Goal: Task Accomplishment & Management: Manage account settings

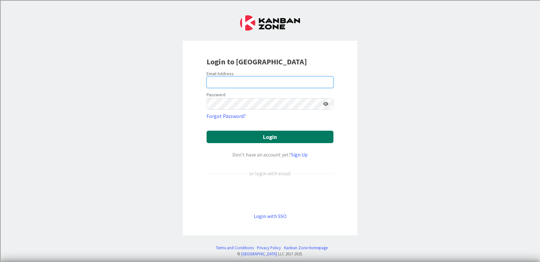
type input "[PERSON_NAME][EMAIL_ADDRESS][PERSON_NAME][DOMAIN_NAME]"
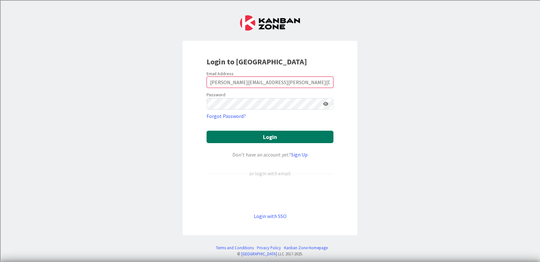
click at [271, 136] on button "Login" at bounding box center [269, 137] width 127 height 12
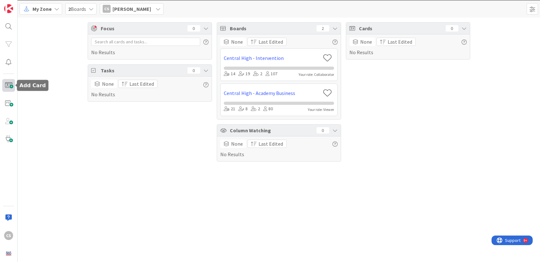
click at [11, 85] on span at bounding box center [8, 85] width 13 height 13
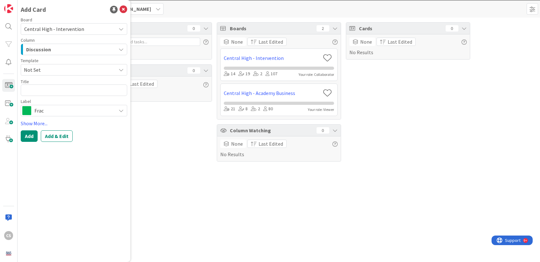
click at [71, 51] on div "Discussion" at bounding box center [70, 49] width 91 height 10
click at [66, 88] on textarea at bounding box center [74, 89] width 106 height 11
type textarea "x"
type textarea "K"
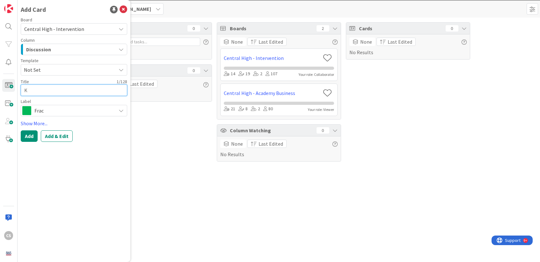
type textarea "x"
type textarea "Ki"
type textarea "x"
type textarea "Kin"
type textarea "x"
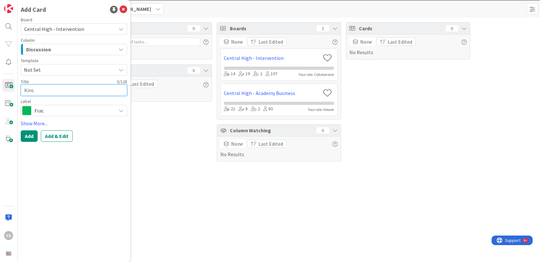
type textarea "Kinsl"
type textarea "x"
type textarea "Kinsle"
type textarea "x"
type textarea "Kinslee"
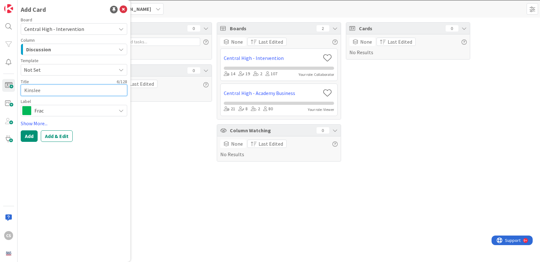
type textarea "x"
type textarea "Kinslee"
type textarea "x"
type textarea "Kinslee G"
type textarea "x"
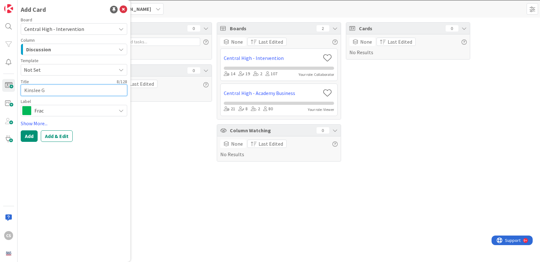
type textarea "[PERSON_NAME]"
type textarea "x"
type textarea "[PERSON_NAME]"
type textarea "x"
type textarea "Kinslee Gram"
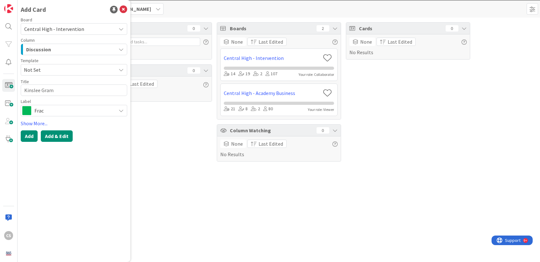
click at [59, 139] on button "Add & Edit" at bounding box center [57, 135] width 32 height 11
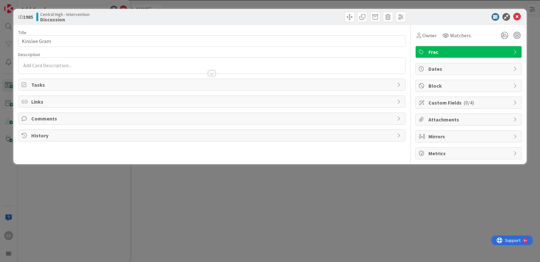
click at [290, 61] on div at bounding box center [211, 67] width 386 height 13
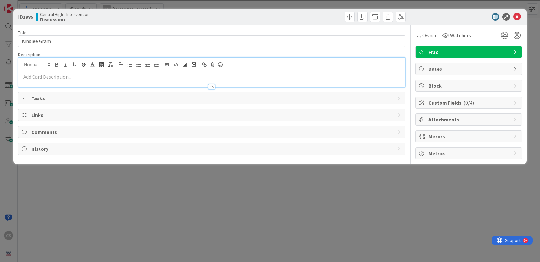
paste div
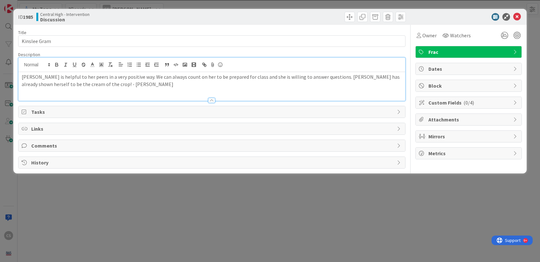
click at [48, 112] on span "Tasks" at bounding box center [212, 112] width 362 height 8
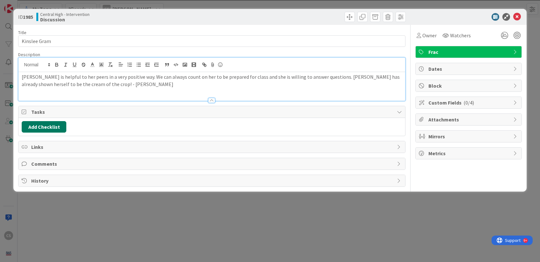
click at [41, 127] on button "Add Checklist" at bounding box center [44, 126] width 45 height 11
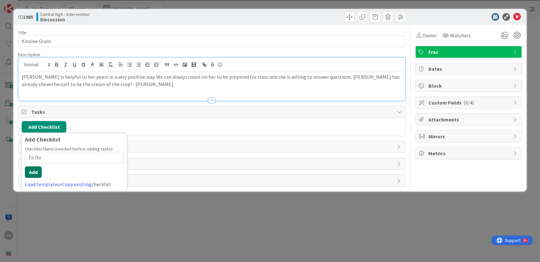
type input "To Do"
click at [32, 169] on button "Add" at bounding box center [33, 171] width 17 height 11
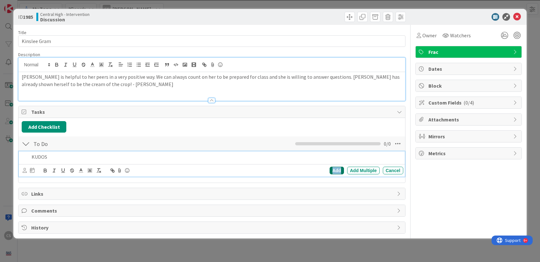
click at [335, 173] on div "Add" at bounding box center [336, 171] width 14 height 8
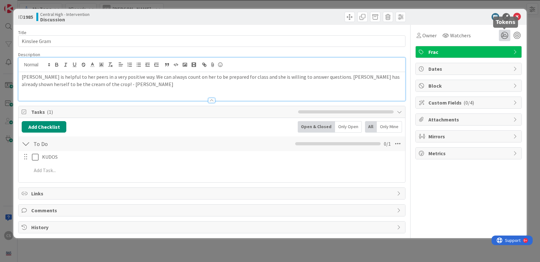
click at [504, 36] on icon at bounding box center [504, 35] width 11 height 11
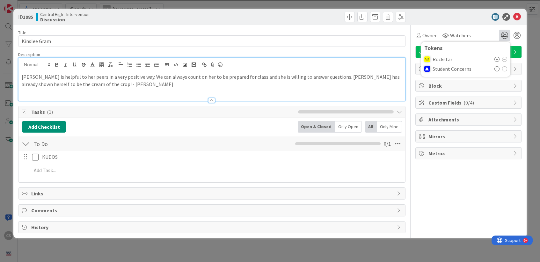
click at [443, 62] on div "Rockstar" at bounding box center [465, 59] width 83 height 10
click at [497, 59] on icon at bounding box center [496, 59] width 5 height 5
click at [516, 15] on icon at bounding box center [517, 17] width 8 height 8
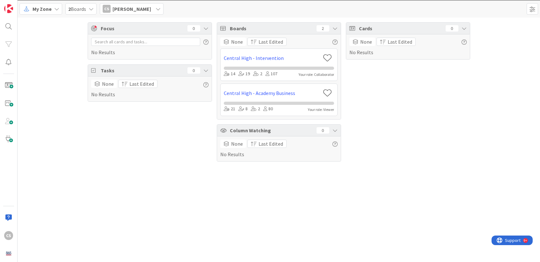
click at [90, 10] on icon at bounding box center [91, 8] width 5 height 5
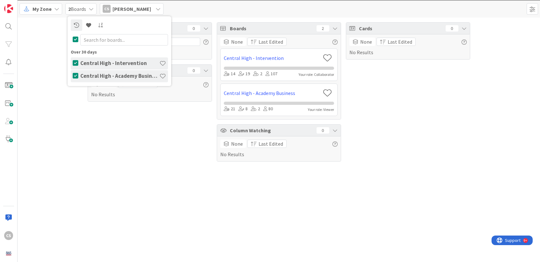
click at [121, 65] on h4 "Central High - Intervention" at bounding box center [119, 63] width 79 height 6
click at [116, 76] on h4 "Central High - Academy Business" at bounding box center [119, 76] width 79 height 6
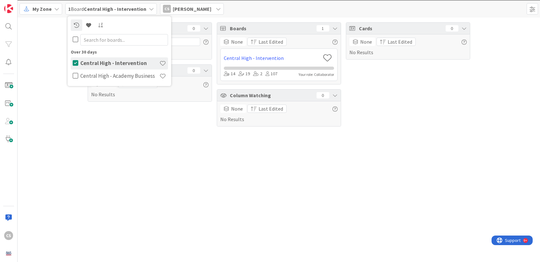
click at [124, 143] on div "Focus 0 No Results Tasks 0 None Last Edited No Results Boards 1 None Last Edite…" at bounding box center [279, 140] width 522 height 244
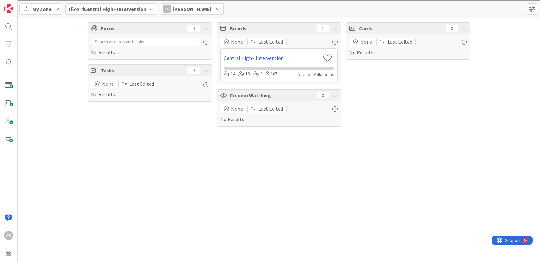
click at [140, 9] on b "Central High - Intervention" at bounding box center [115, 9] width 62 height 6
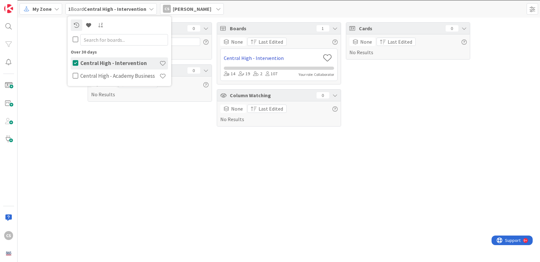
click at [266, 57] on link "Central High - Intervention" at bounding box center [272, 58] width 97 height 8
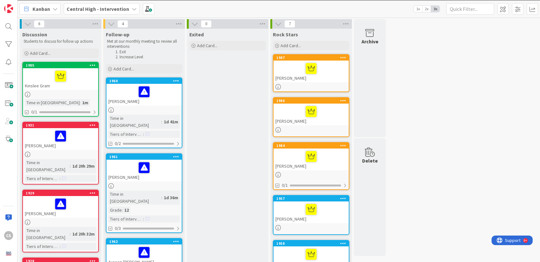
click at [132, 8] on icon at bounding box center [134, 8] width 5 height 5
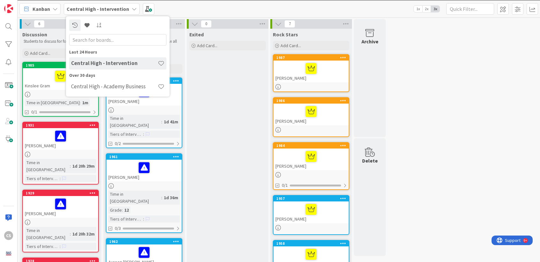
click at [132, 8] on icon at bounding box center [134, 8] width 5 height 5
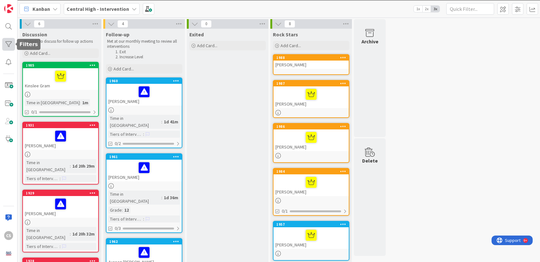
click at [8, 44] on div at bounding box center [8, 44] width 13 height 13
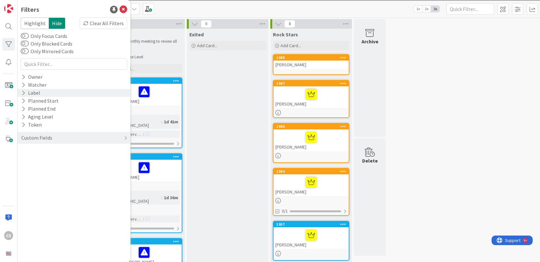
click at [28, 92] on div "Label" at bounding box center [31, 93] width 20 height 8
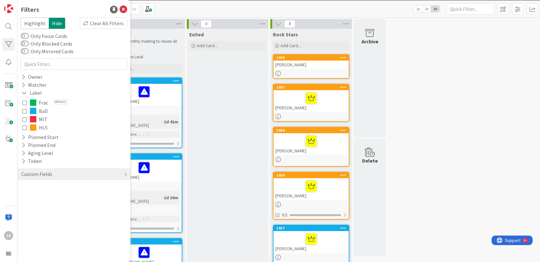
click at [25, 101] on icon at bounding box center [24, 102] width 4 height 4
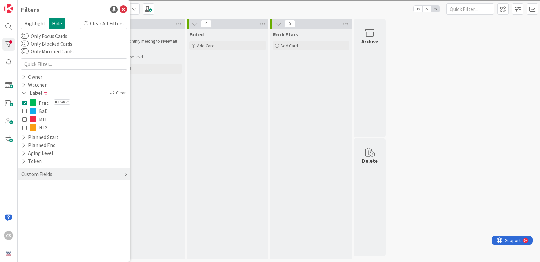
click at [151, 87] on div "Follow-up Met at our monthly meeting to review all interventions Exit Increase …" at bounding box center [144, 144] width 82 height 230
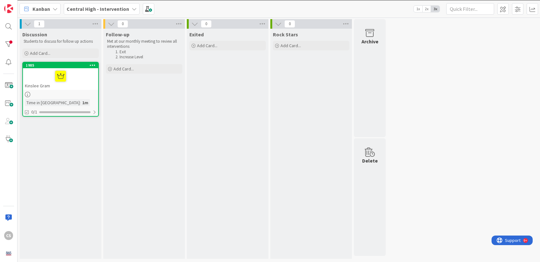
click at [76, 85] on div "Kinslee Gram" at bounding box center [60, 79] width 75 height 22
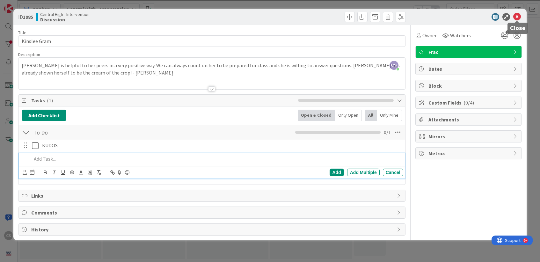
click at [519, 20] on icon at bounding box center [517, 17] width 8 height 8
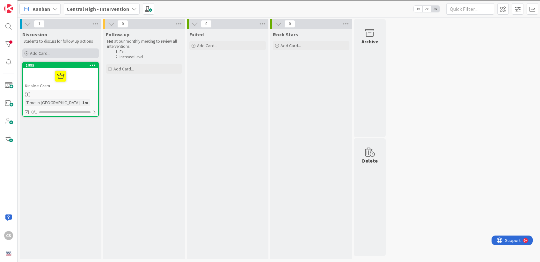
click at [26, 53] on icon at bounding box center [27, 54] width 4 height 4
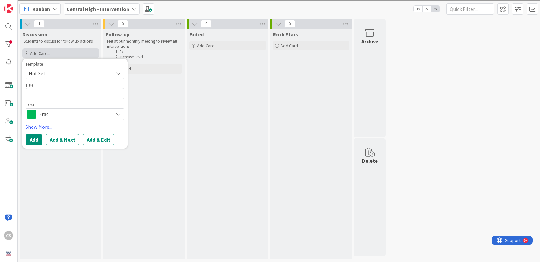
type textarea "x"
type textarea "I"
type textarea "x"
type textarea "Is"
type textarea "x"
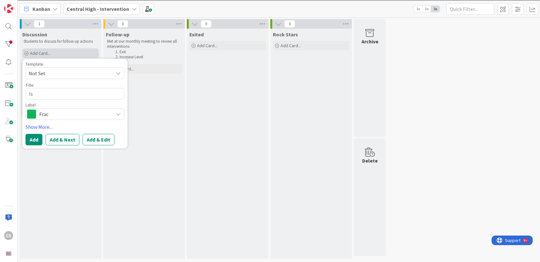
type textarea "Isa"
type textarea "x"
type textarea "Isab"
type textarea "x"
type textarea "Isabe"
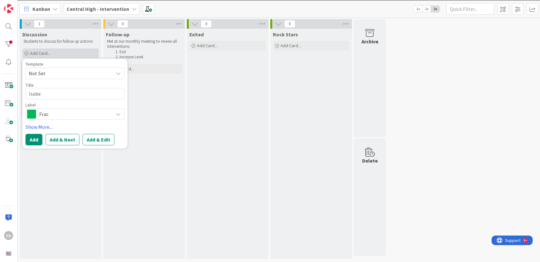
type textarea "x"
type textarea "[PERSON_NAME]"
type textarea "x"
type textarea "[PERSON_NAME]"
type textarea "x"
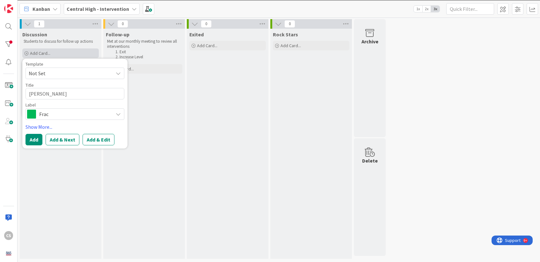
type textarea "[PERSON_NAME]"
type textarea "x"
type textarea "[PERSON_NAME]"
type textarea "x"
type textarea "[PERSON_NAME]"
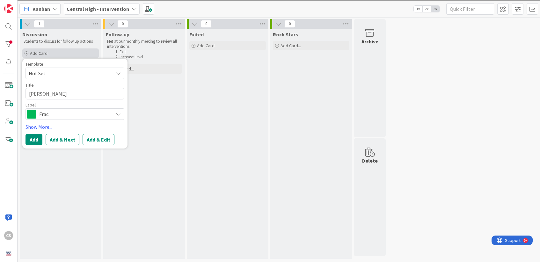
type textarea "x"
type textarea "[PERSON_NAME]"
type textarea "x"
type textarea "[PERSON_NAME]"
type textarea "x"
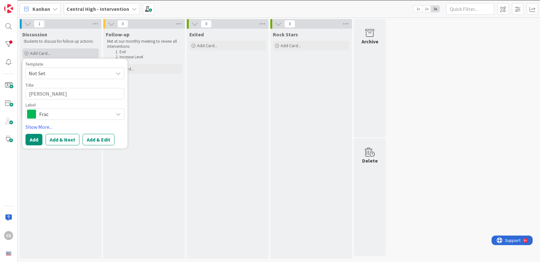
type textarea "[PERSON_NAME] [PERSON_NAME]"
type textarea "x"
type textarea "[PERSON_NAME]"
type textarea "x"
type textarea "[PERSON_NAME]"
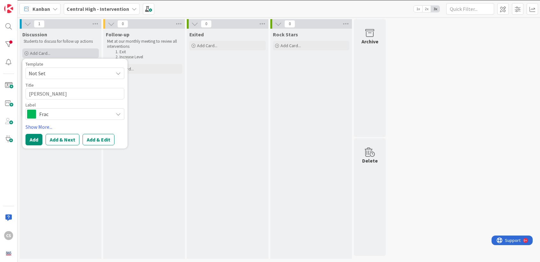
type textarea "x"
type textarea "[PERSON_NAME]"
click at [31, 140] on button "Add" at bounding box center [33, 139] width 17 height 11
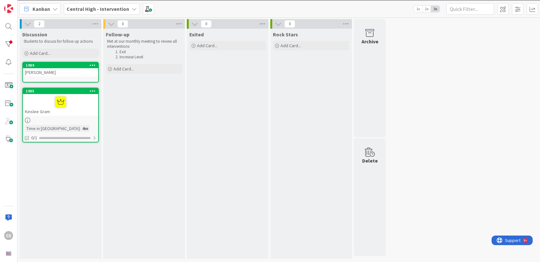
click at [56, 76] on div "[PERSON_NAME]" at bounding box center [60, 72] width 75 height 8
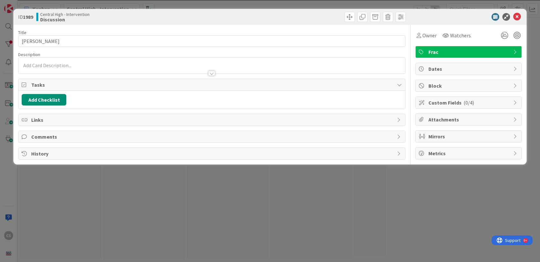
click at [45, 68] on div at bounding box center [211, 70] width 386 height 7
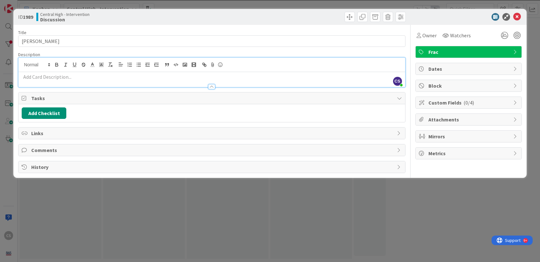
click at [61, 79] on p at bounding box center [212, 76] width 380 height 7
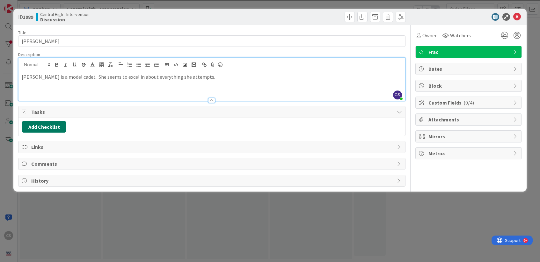
click at [40, 126] on button "Add Checklist" at bounding box center [44, 126] width 45 height 11
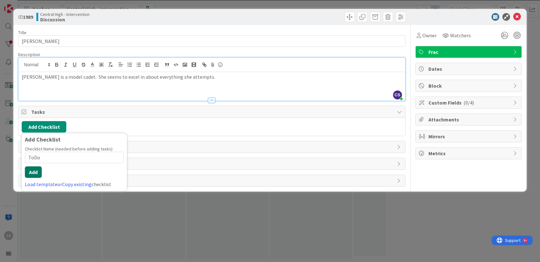
type input "ToDo"
click at [34, 174] on button "Add" at bounding box center [33, 171] width 17 height 11
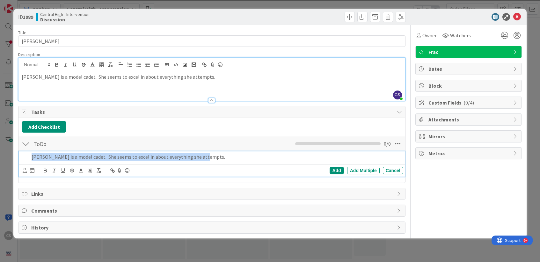
drag, startPoint x: 225, startPoint y: 155, endPoint x: 75, endPoint y: 142, distance: 149.9
click at [75, 142] on div "ToDo Checklist Name 4 / 64 ToDo 0 / 0 [PERSON_NAME] is a model cadet. She seems…" at bounding box center [211, 158] width 386 height 44
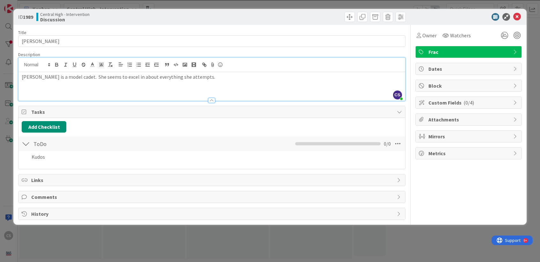
click at [334, 170] on div "Title 14 / 128 [PERSON_NAME] Description CS [PERSON_NAME] just joined [PERSON_N…" at bounding box center [211, 122] width 387 height 195
click at [516, 15] on icon at bounding box center [517, 17] width 8 height 8
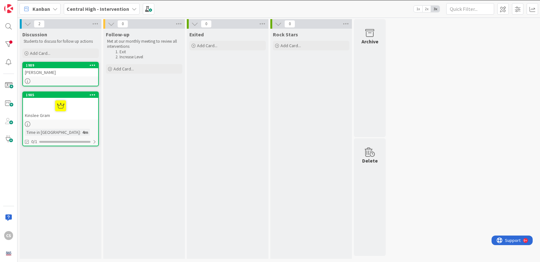
click at [61, 68] on div "1989" at bounding box center [60, 65] width 75 height 6
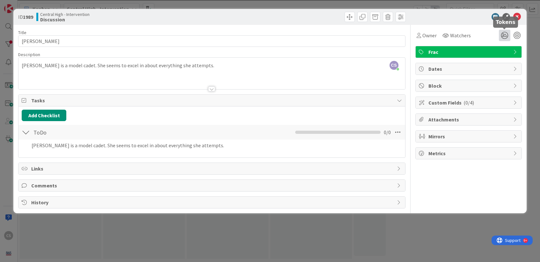
click at [503, 37] on icon at bounding box center [504, 35] width 11 height 11
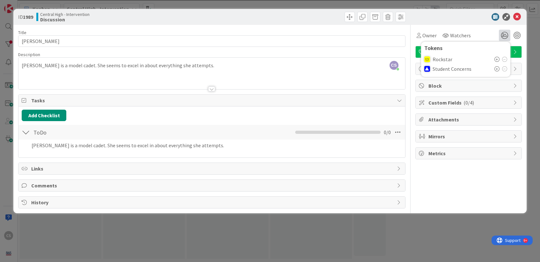
click at [496, 59] on icon at bounding box center [496, 59] width 5 height 5
click at [516, 16] on icon at bounding box center [517, 17] width 8 height 8
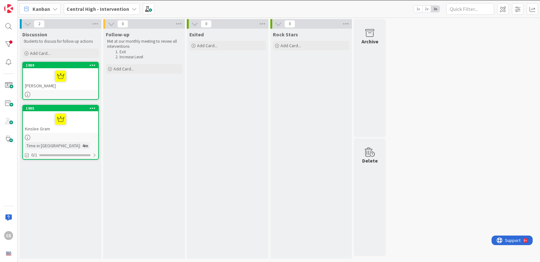
click at [74, 81] on div at bounding box center [60, 75] width 71 height 13
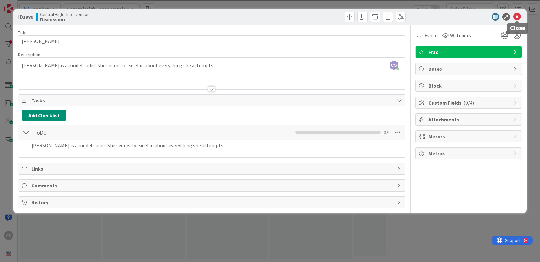
click at [516, 17] on icon at bounding box center [517, 17] width 8 height 8
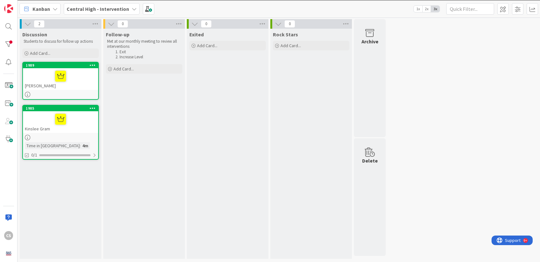
click at [80, 85] on div "[PERSON_NAME]" at bounding box center [60, 79] width 75 height 22
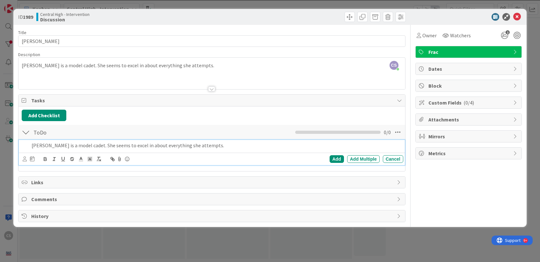
click at [61, 147] on p "[PERSON_NAME] is a model cadet. She seems to excel in about everything she atte…" at bounding box center [216, 145] width 369 height 7
click at [336, 160] on div "Add" at bounding box center [336, 159] width 14 height 8
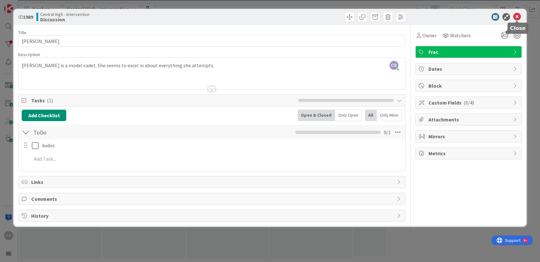
click at [514, 17] on icon at bounding box center [517, 17] width 8 height 8
